Goal: Transaction & Acquisition: Purchase product/service

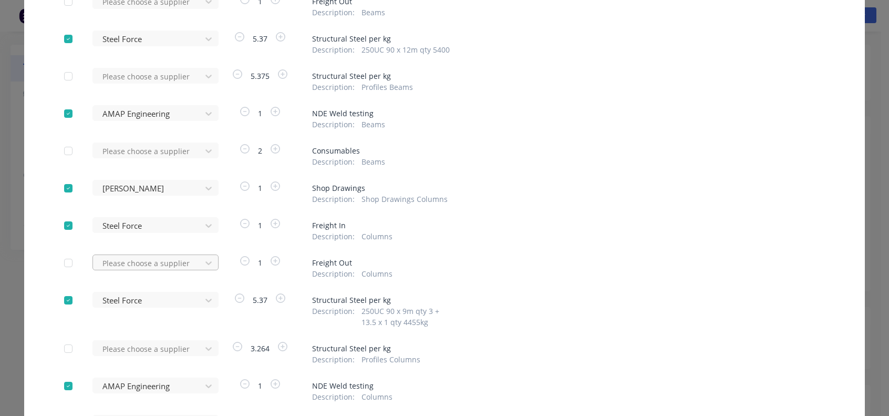
scroll to position [144, 0]
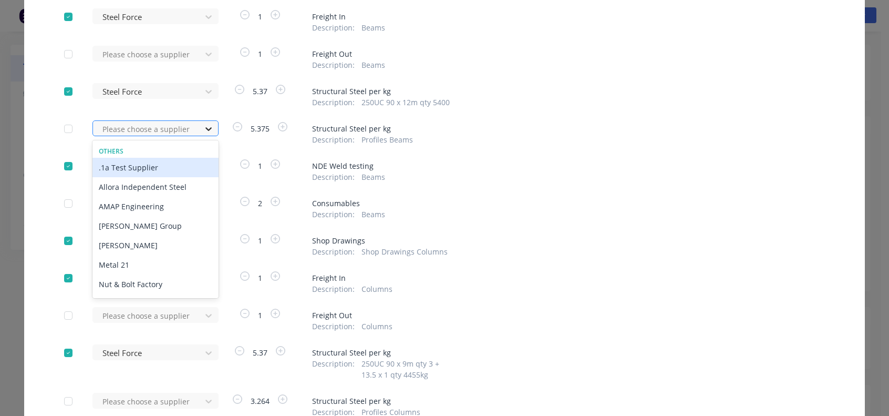
click at [199, 132] on div at bounding box center [208, 128] width 19 height 17
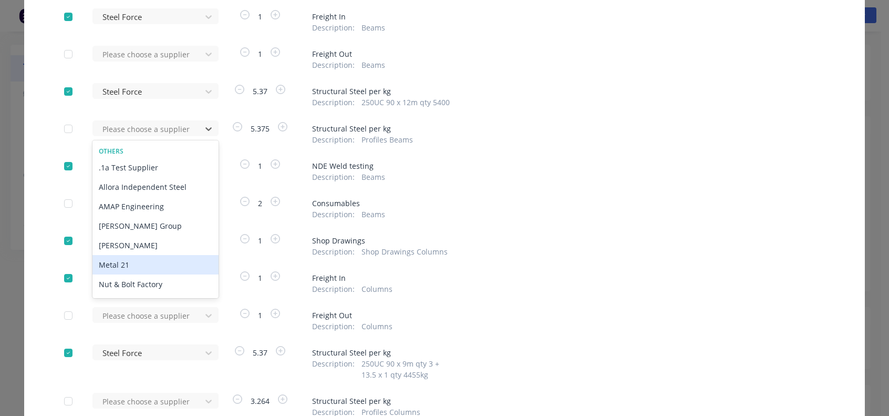
click at [137, 264] on div "Metal 21" at bounding box center [155, 264] width 126 height 19
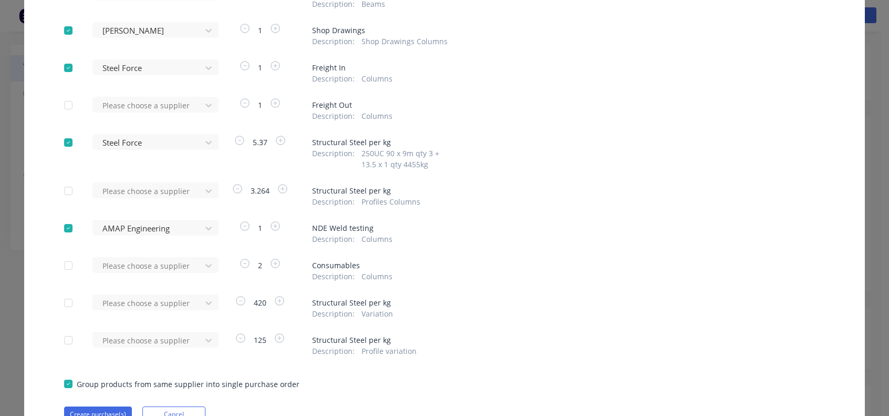
scroll to position [407, 0]
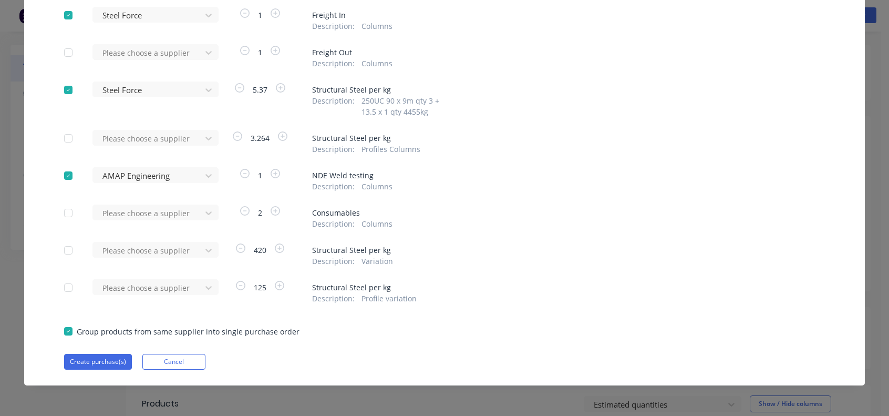
click at [249, 137] on span "3.264" at bounding box center [260, 137] width 32 height 11
click at [255, 139] on span "3.264" at bounding box center [260, 137] width 32 height 11
click at [235, 133] on icon "button" at bounding box center [237, 135] width 9 height 9
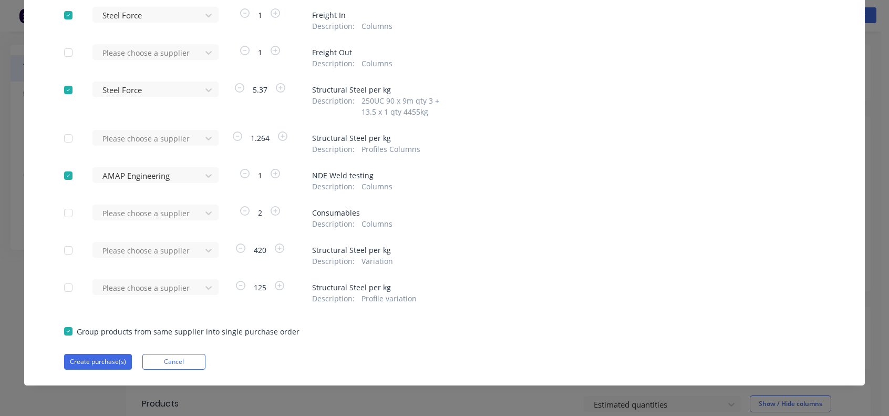
click at [255, 135] on span "1.264" at bounding box center [260, 137] width 32 height 11
click at [253, 136] on span "1.264" at bounding box center [260, 137] width 32 height 11
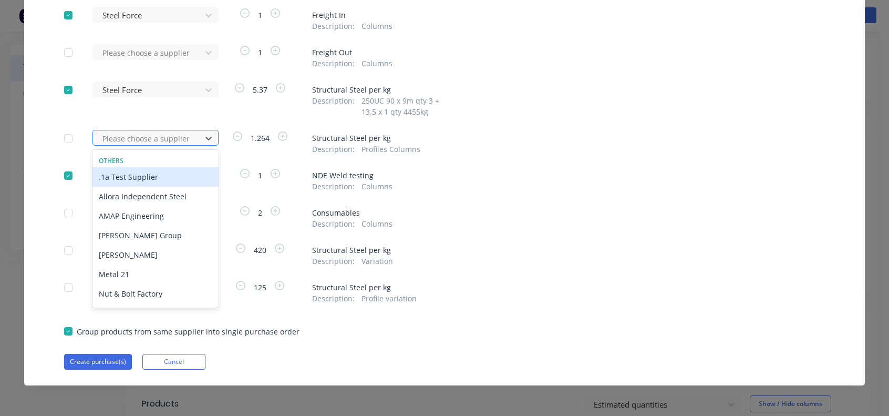
click at [116, 133] on div at bounding box center [148, 138] width 95 height 13
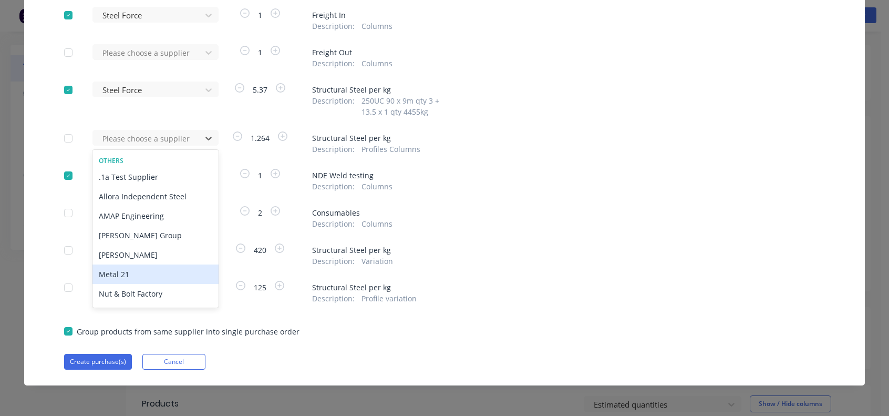
click at [131, 275] on div "Metal 21" at bounding box center [155, 273] width 126 height 19
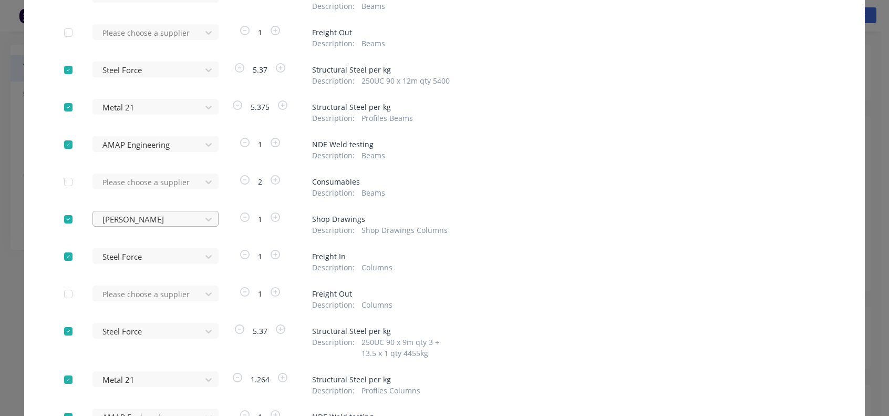
scroll to position [144, 0]
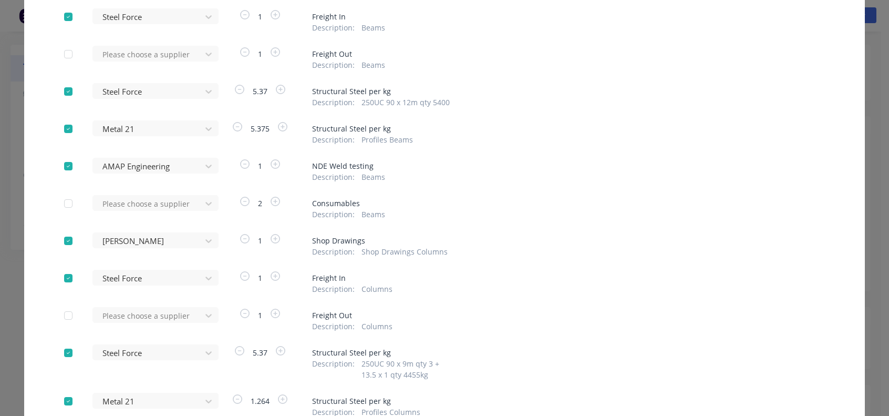
click at [59, 128] on div at bounding box center [68, 128] width 21 height 21
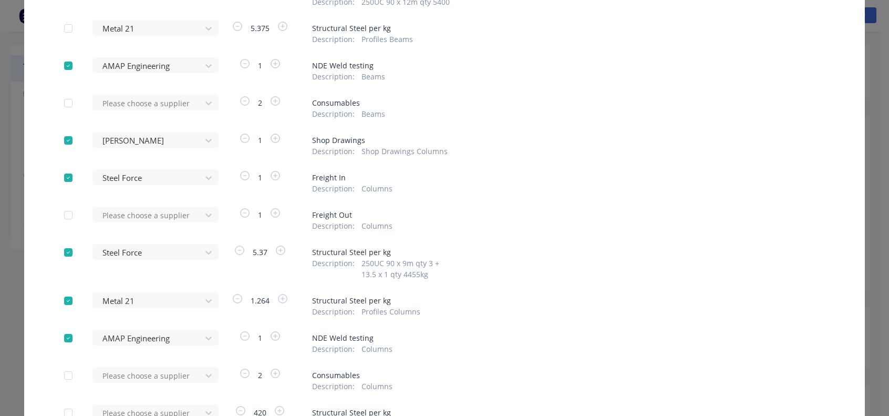
scroll to position [249, 0]
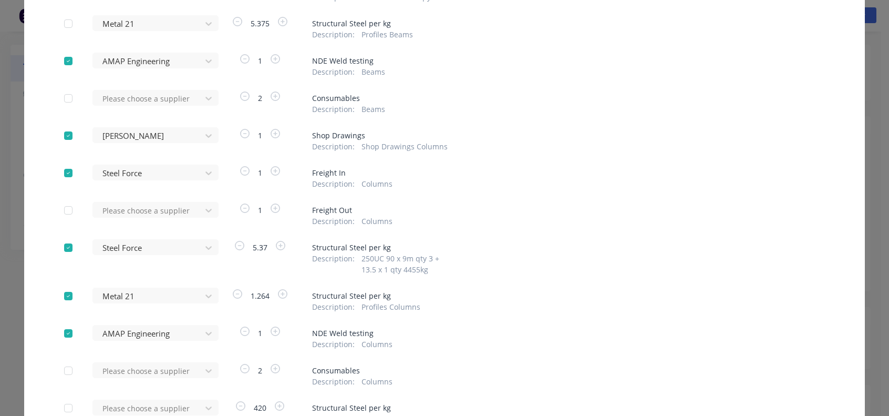
click at [66, 298] on div at bounding box center [68, 295] width 21 height 21
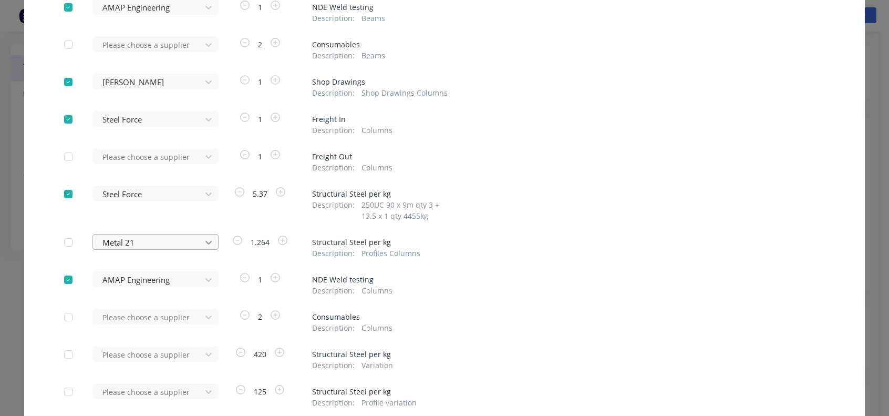
click at [199, 250] on div "Metal 21" at bounding box center [150, 242] width 116 height 16
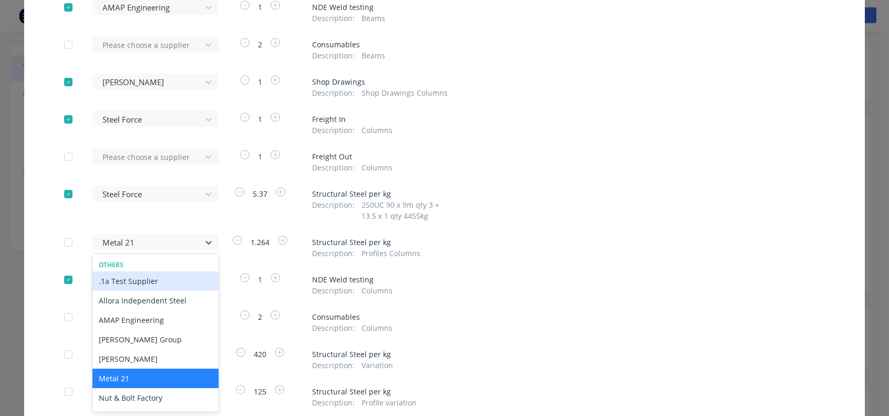
click at [167, 263] on div "Others" at bounding box center [155, 264] width 126 height 9
click at [58, 235] on div at bounding box center [68, 242] width 21 height 21
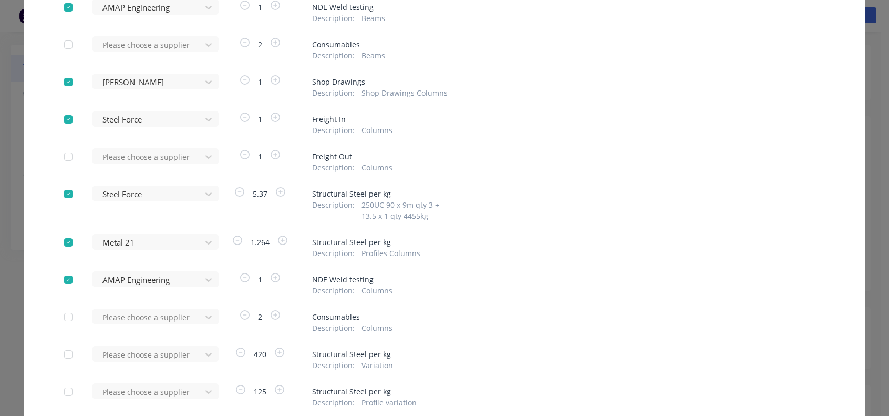
drag, startPoint x: 63, startPoint y: 225, endPoint x: 64, endPoint y: 237, distance: 11.7
click at [64, 234] on div "Apply to all Jamal 1 Shop Drawings Description : Beams Steel Force 1 Freight In…" at bounding box center [444, 128] width 841 height 689
click at [65, 239] on div at bounding box center [68, 242] width 21 height 21
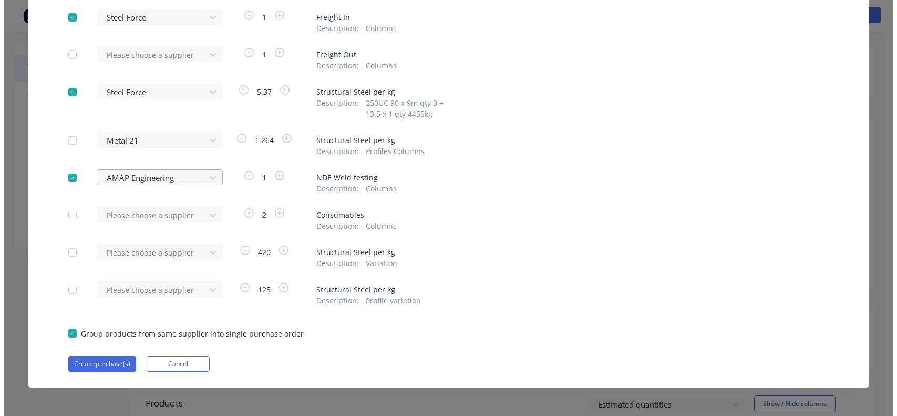
scroll to position [407, 0]
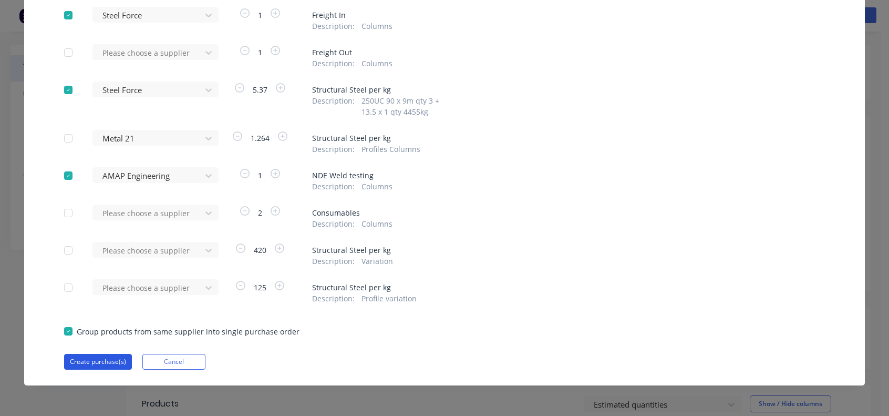
click at [94, 358] on button "Create purchase(s)" at bounding box center [98, 362] width 68 height 16
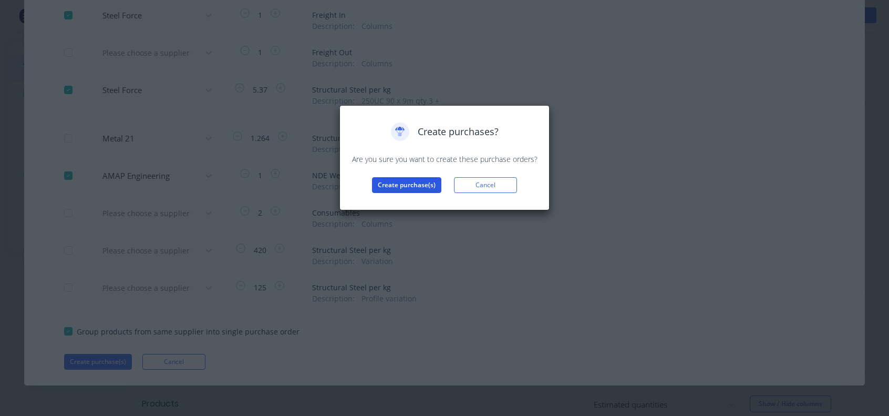
click at [402, 188] on button "Create purchase(s)" at bounding box center [406, 185] width 69 height 16
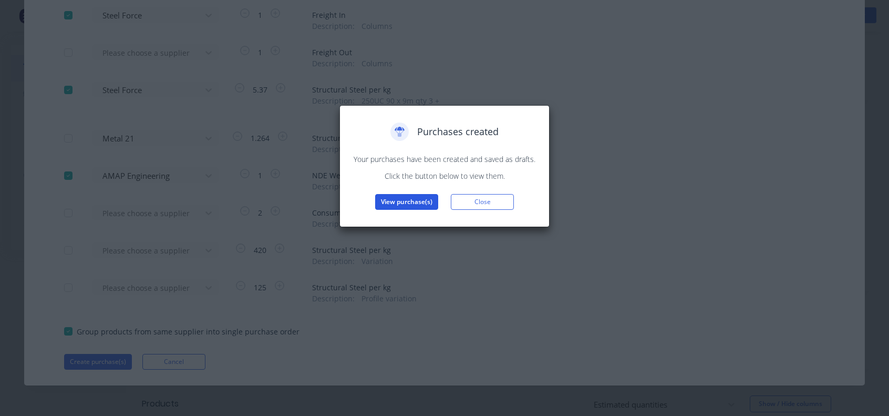
click at [405, 204] on button "View purchase(s)" at bounding box center [406, 202] width 63 height 16
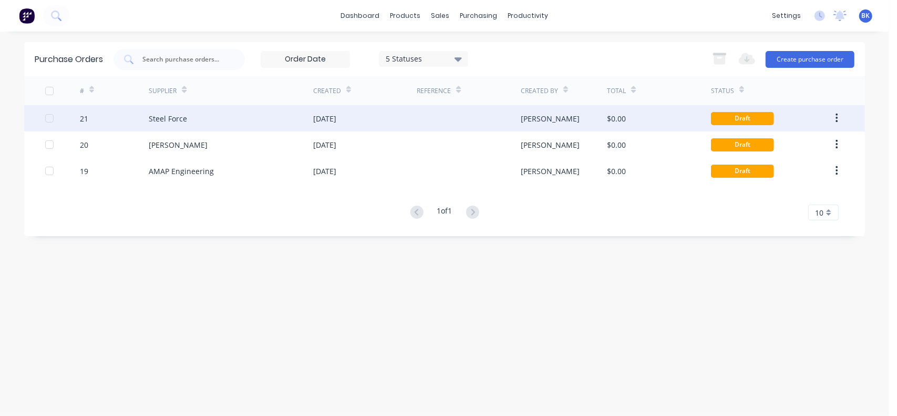
click at [169, 120] on div "Steel Force" at bounding box center [168, 118] width 38 height 11
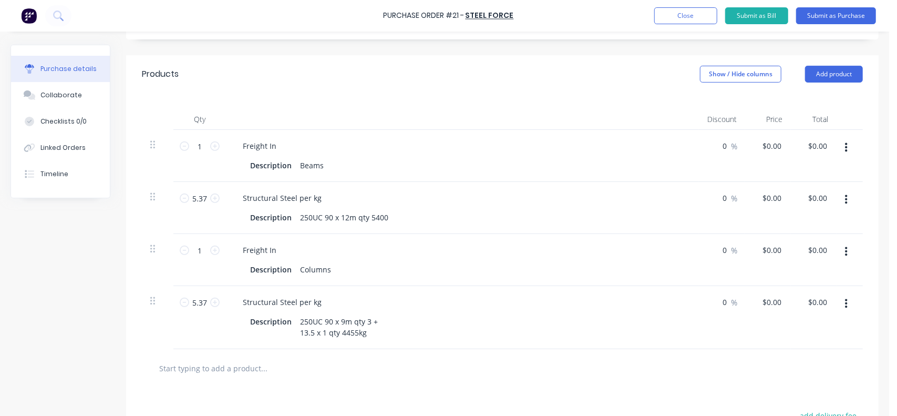
scroll to position [210, 0]
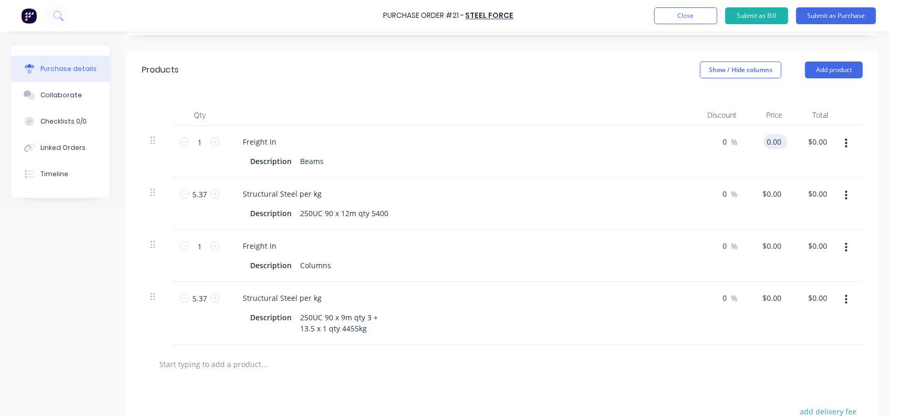
click at [764, 140] on input "0.00" at bounding box center [773, 141] width 20 height 15
click at [774, 140] on input "0.00" at bounding box center [773, 141] width 20 height 15
type input "$350.00"
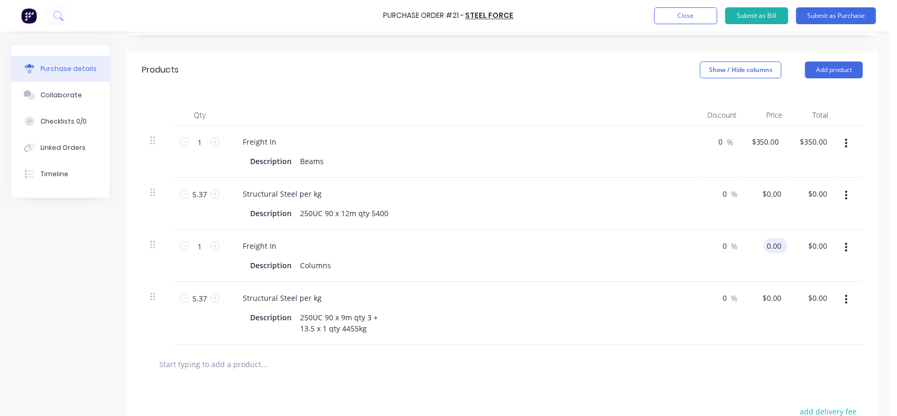
click at [772, 249] on input "0.00" at bounding box center [773, 245] width 20 height 15
type input "$350.00"
type input "350.00"
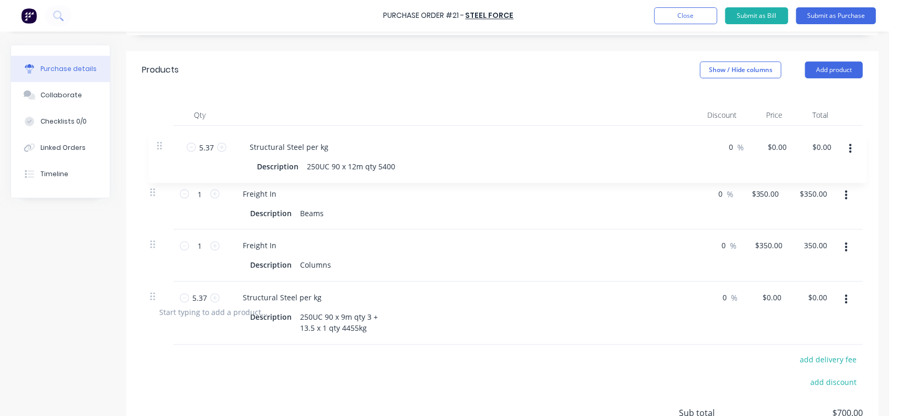
drag, startPoint x: 151, startPoint y: 195, endPoint x: 160, endPoint y: 146, distance: 50.1
click at [160, 146] on div "1 1 Freight In Description Beams 0 0 % $350.00 $350.00 $350.00 $350.00 5.37 5.3…" at bounding box center [502, 209] width 721 height 167
type input "5.37"
type input "$0.00"
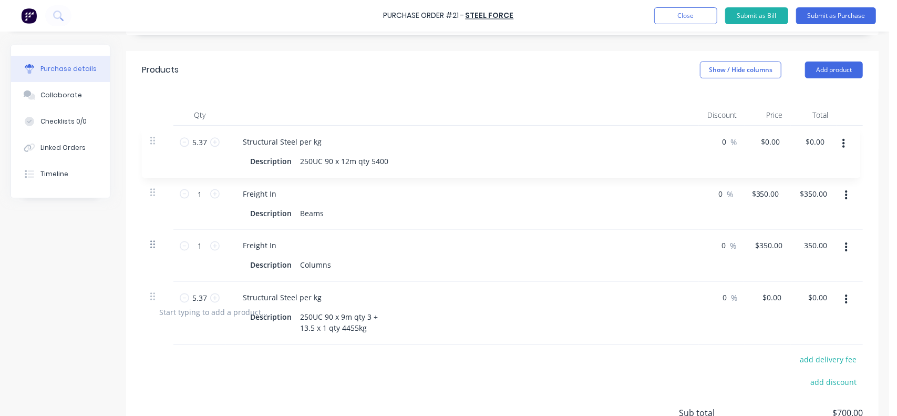
type input "1"
type input "$350.00"
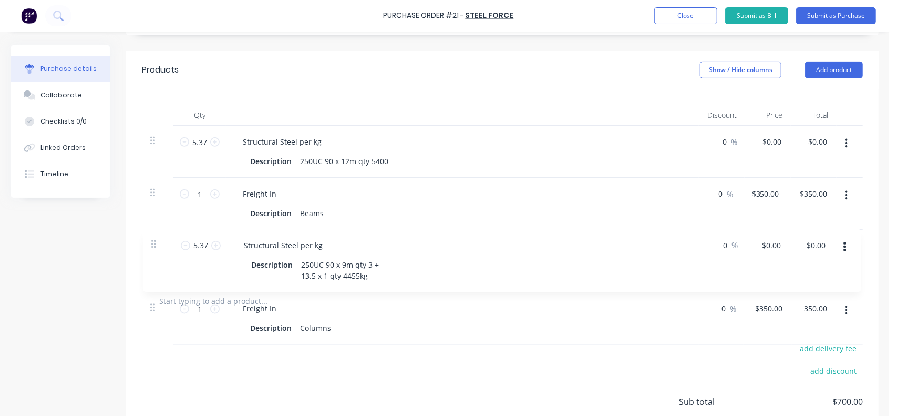
drag, startPoint x: 151, startPoint y: 299, endPoint x: 156, endPoint y: 245, distance: 53.8
click at [156, 245] on div "5.37 5.37 Structural Steel per kg Description 250UC 90 x 12m qty 5400 0 0 % $0.…" at bounding box center [502, 204] width 721 height 156
type input "5.37"
type input "$0.00"
type input "1"
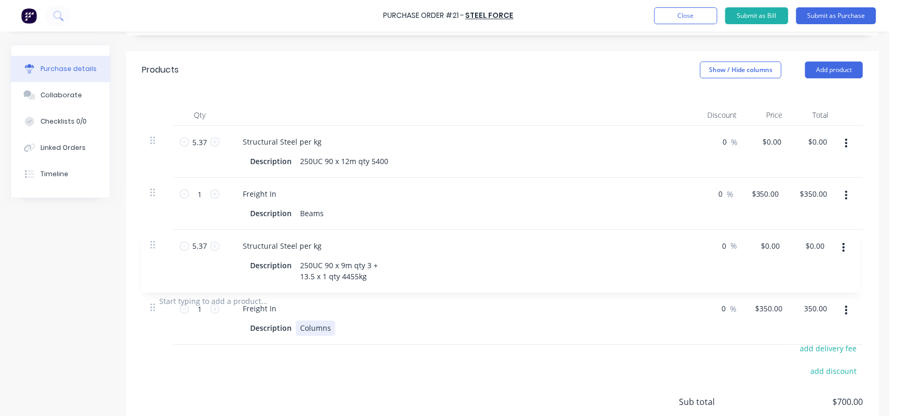
type input "$350.00"
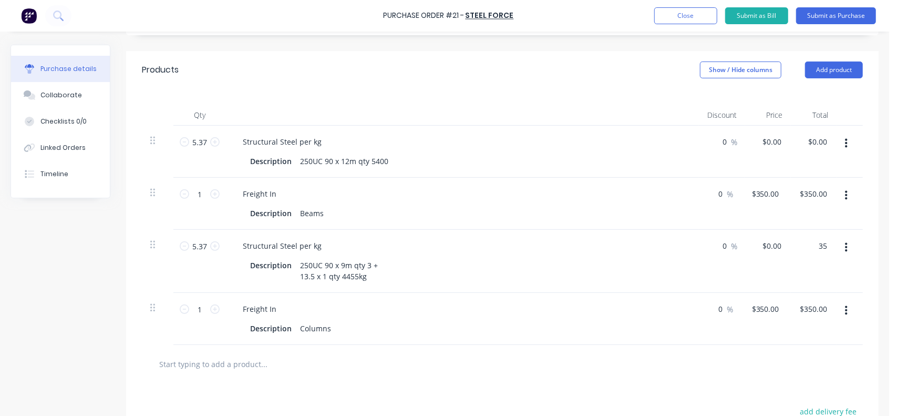
type input "3"
type input "$0.00"
click at [481, 218] on div "Description Beams" at bounding box center [460, 212] width 429 height 15
